Goal: Navigation & Orientation: Find specific page/section

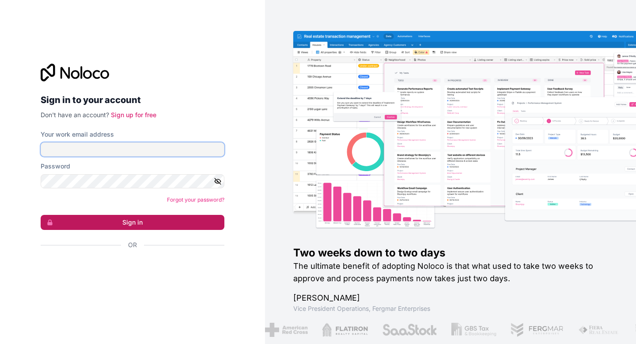
type input "[PERSON_NAME][EMAIL_ADDRESS][DOMAIN_NAME]"
click at [117, 146] on input "[PERSON_NAME][EMAIL_ADDRESS][DOMAIN_NAME]" at bounding box center [133, 149] width 184 height 14
click at [128, 223] on button "Sign in" at bounding box center [133, 222] width 184 height 15
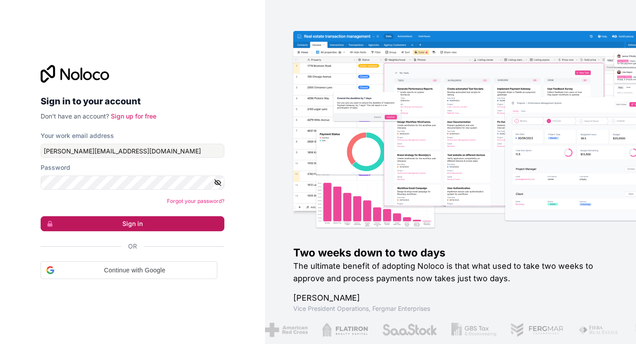
click at [128, 223] on button "Sign in" at bounding box center [133, 223] width 184 height 15
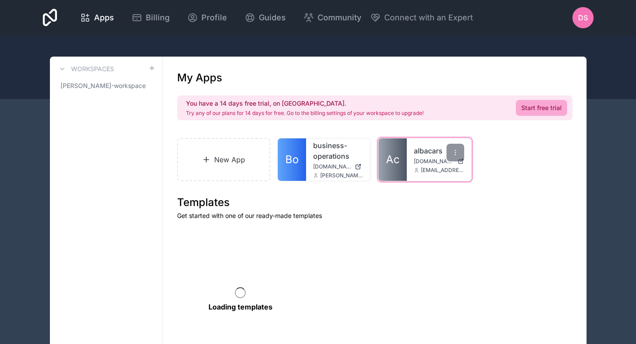
click at [411, 180] on div "albacars [DOMAIN_NAME] [EMAIL_ADDRESS][DOMAIN_NAME]" at bounding box center [439, 159] width 64 height 42
click at [412, 171] on div "albacars [DOMAIN_NAME] [EMAIL_ADDRESS][DOMAIN_NAME]" at bounding box center [439, 159] width 64 height 42
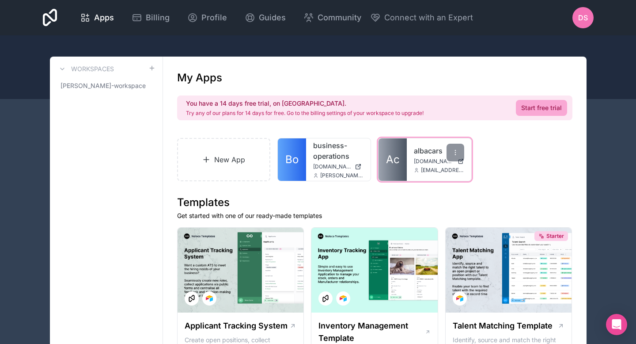
click at [395, 159] on span "Ac" at bounding box center [393, 159] width 14 height 14
click at [393, 157] on span "Ac" at bounding box center [393, 159] width 14 height 14
